Goal: Navigation & Orientation: Find specific page/section

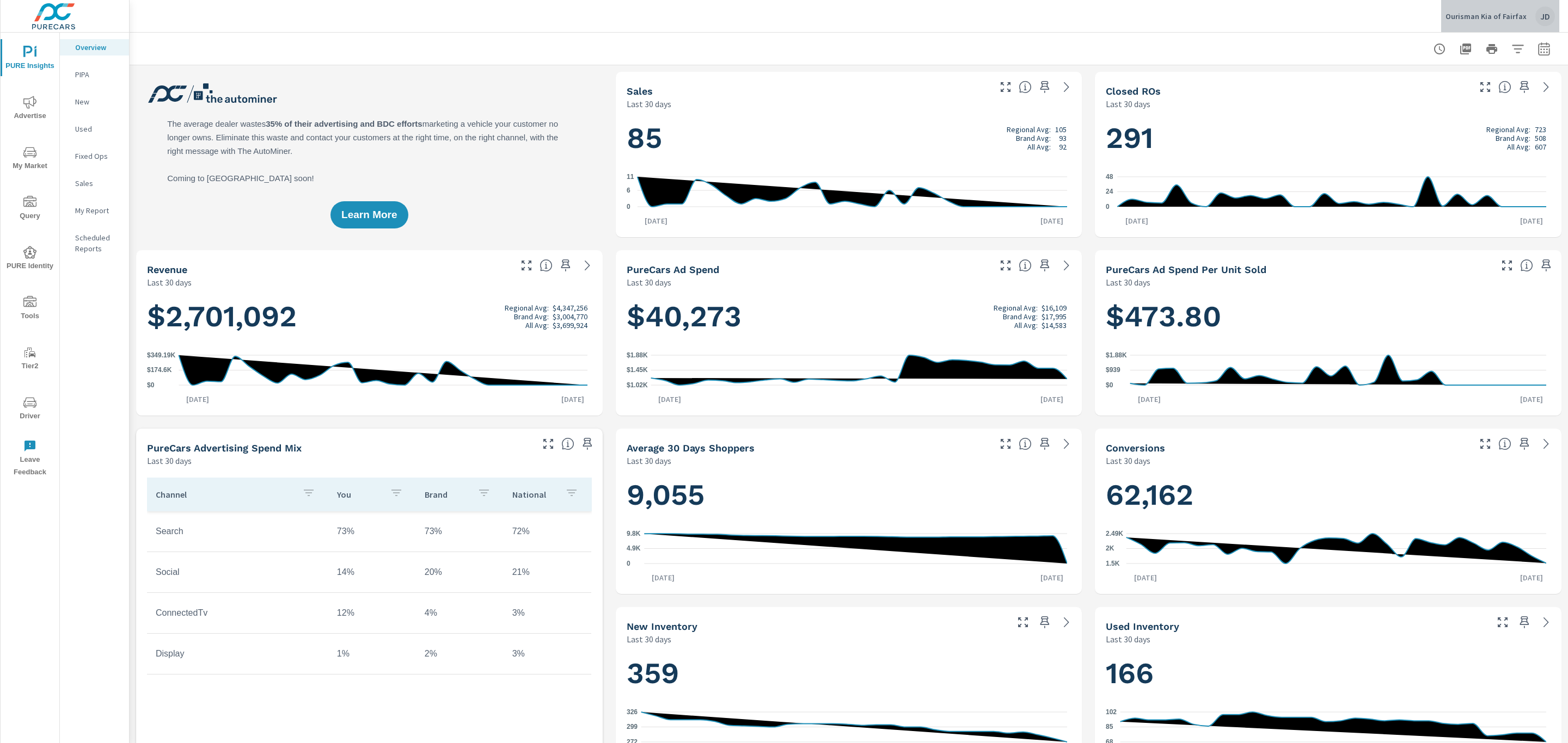
click at [1544, 21] on div "JD" at bounding box center [1545, 16] width 20 height 20
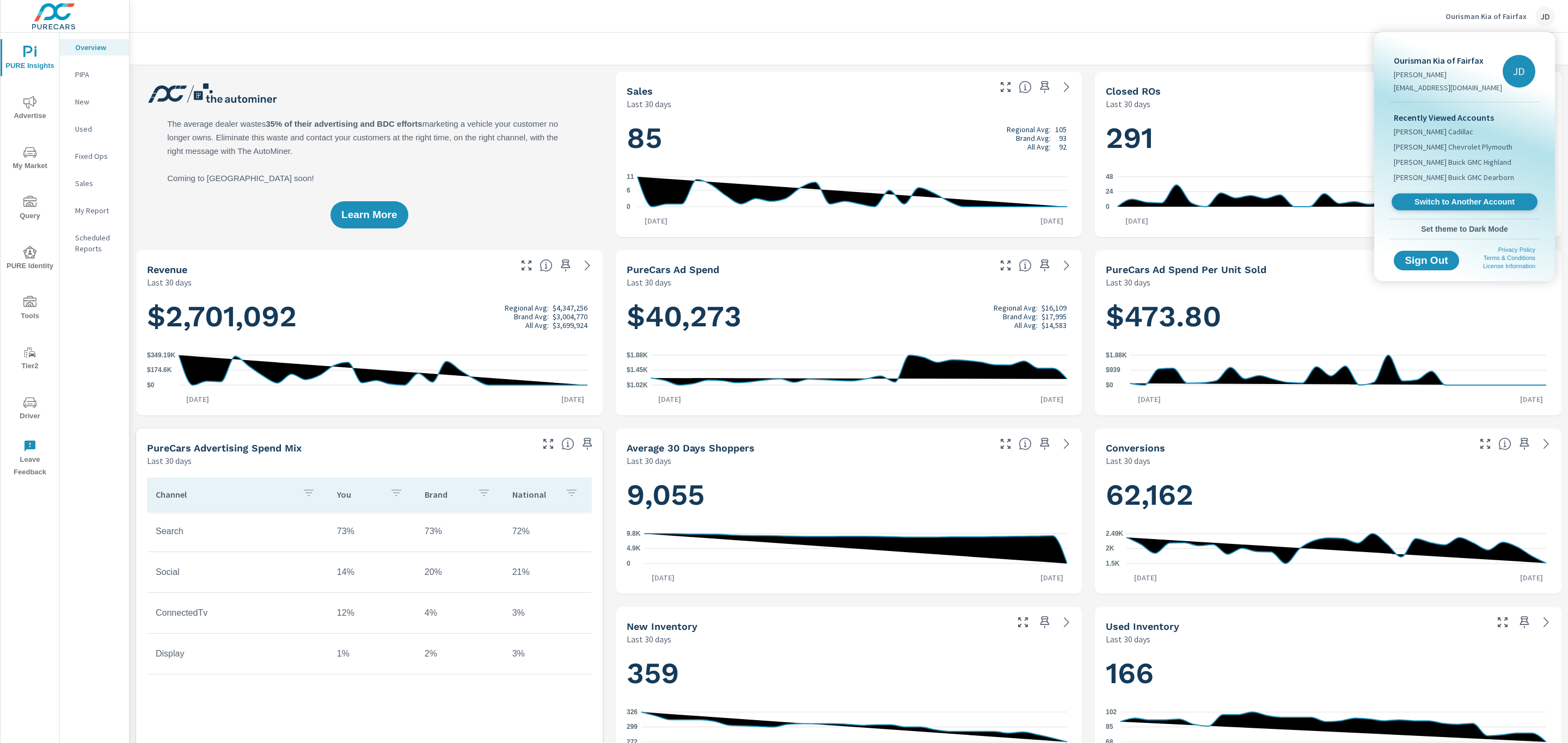
click at [1482, 202] on span "Switch to Another Account" at bounding box center [1464, 202] width 133 height 11
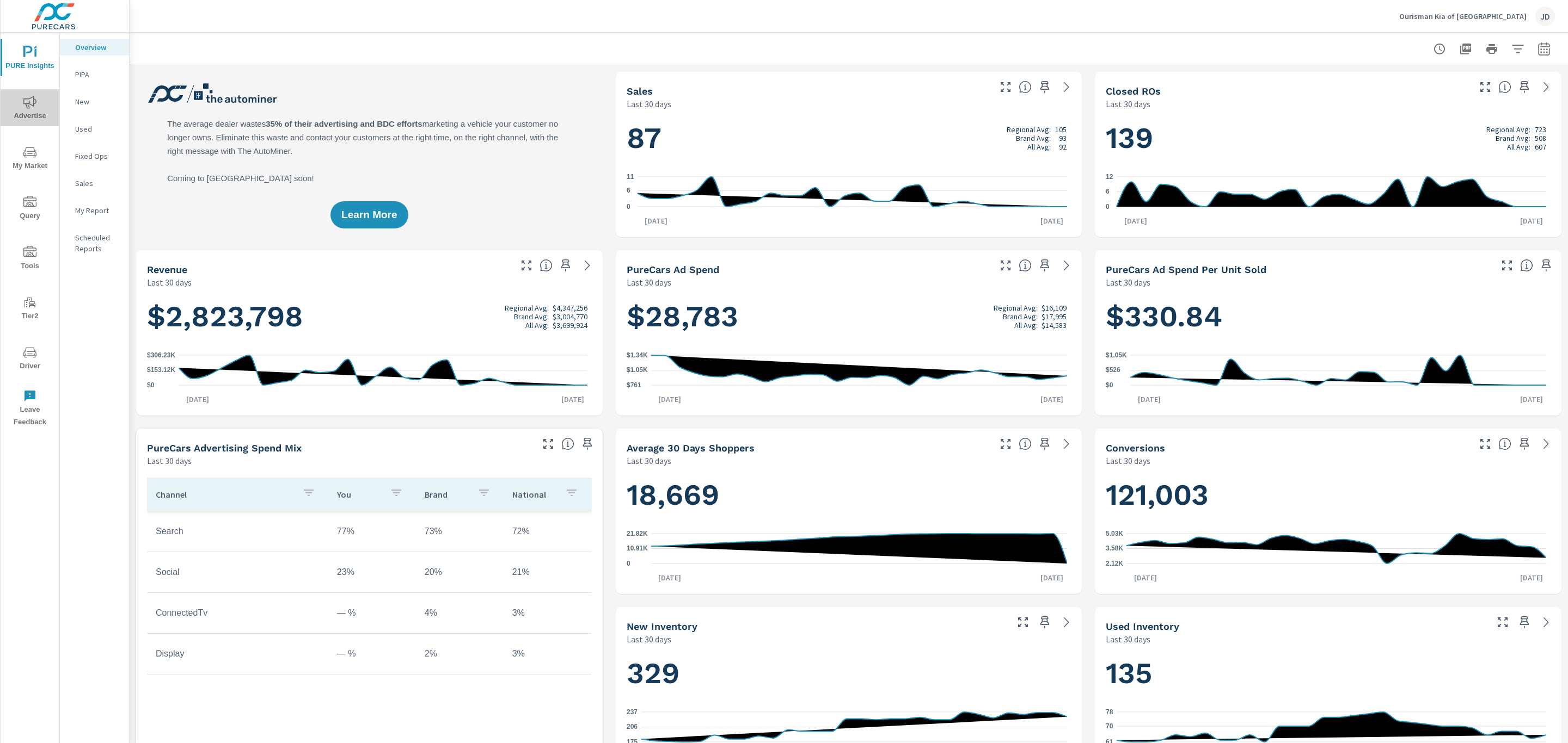
click at [29, 114] on span "Advertise" at bounding box center [30, 108] width 52 height 27
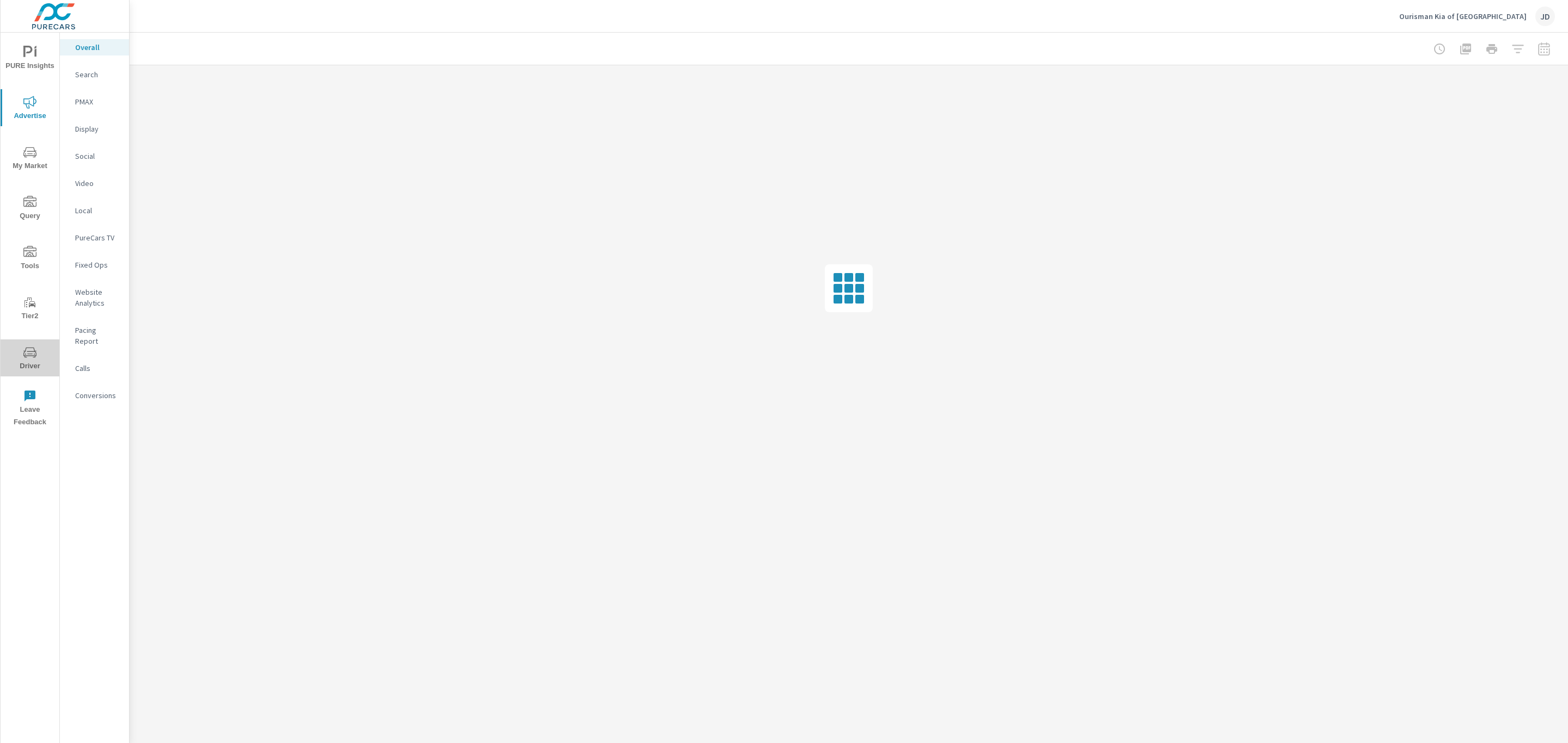
click at [31, 358] on icon "nav menu" at bounding box center [30, 352] width 13 height 13
